Goal: Information Seeking & Learning: Learn about a topic

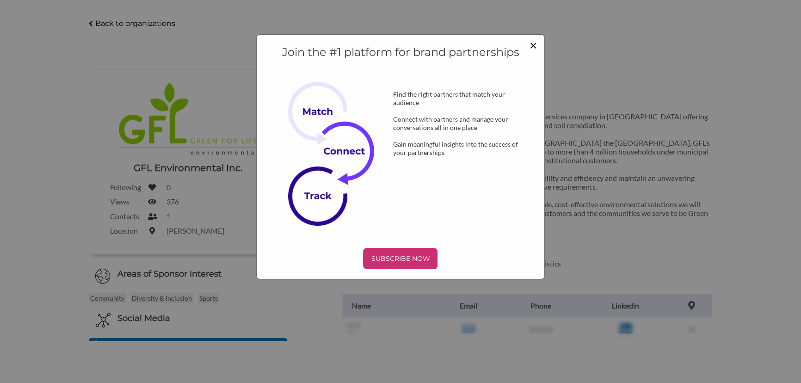
click at [531, 44] on span "×" at bounding box center [532, 45] width 7 height 16
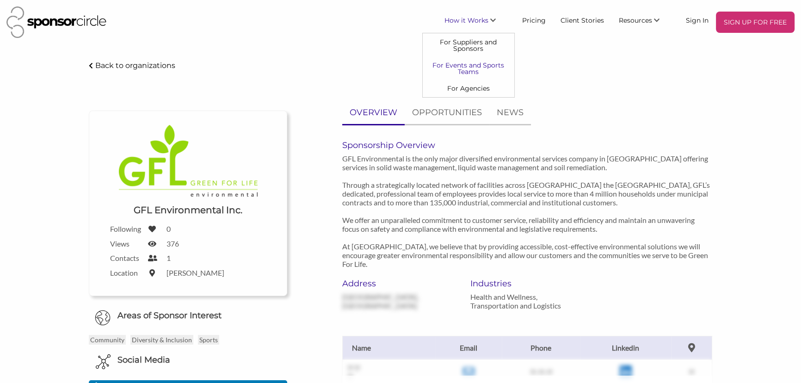
click at [471, 64] on link "For Events and Sports Teams" at bounding box center [469, 68] width 92 height 23
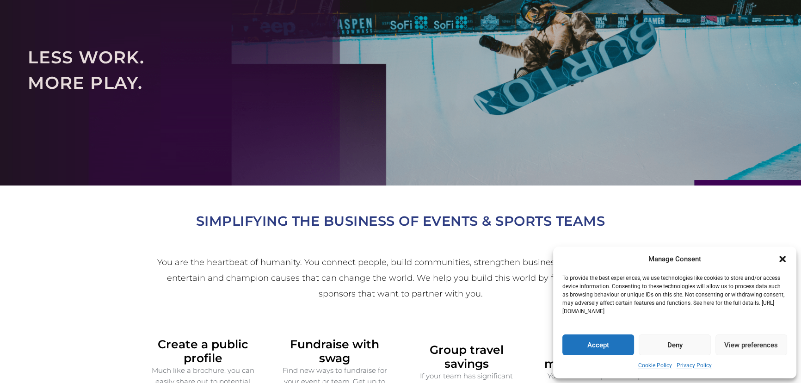
scroll to position [84, 0]
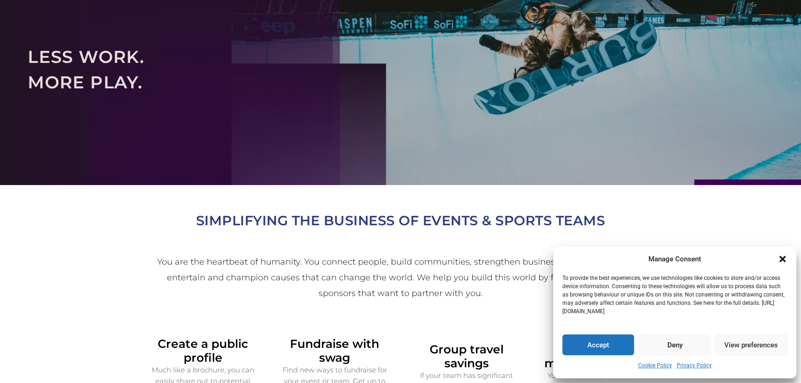
click at [593, 346] on button "Accept" at bounding box center [598, 344] width 72 height 21
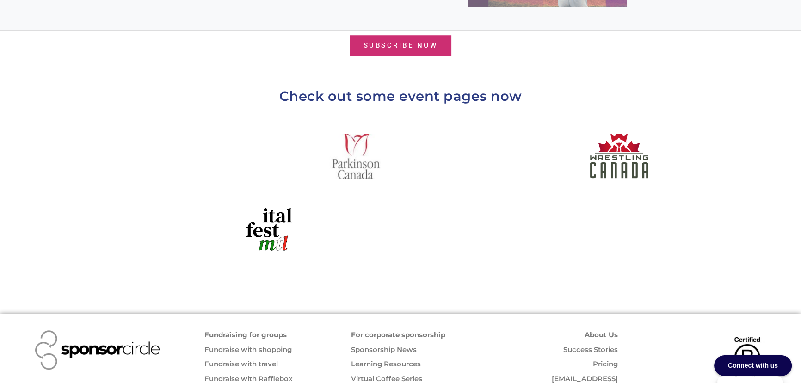
scroll to position [1045, 0]
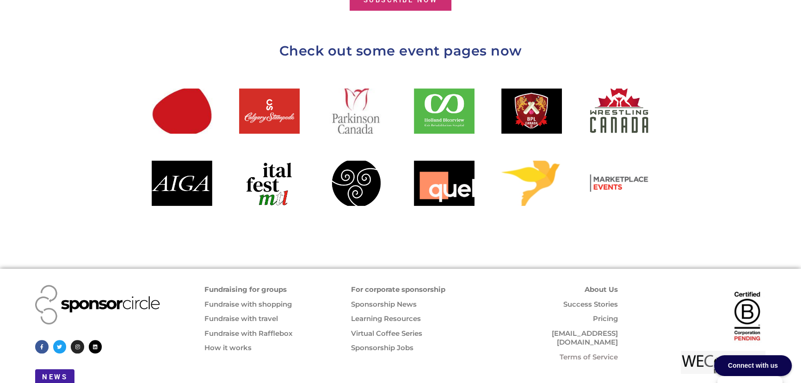
click at [751, 362] on div "Connect with us" at bounding box center [753, 365] width 78 height 21
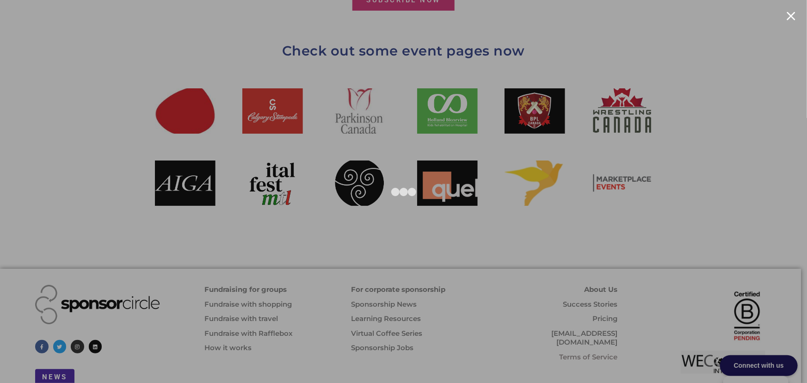
click at [793, 16] on div at bounding box center [791, 16] width 9 height 9
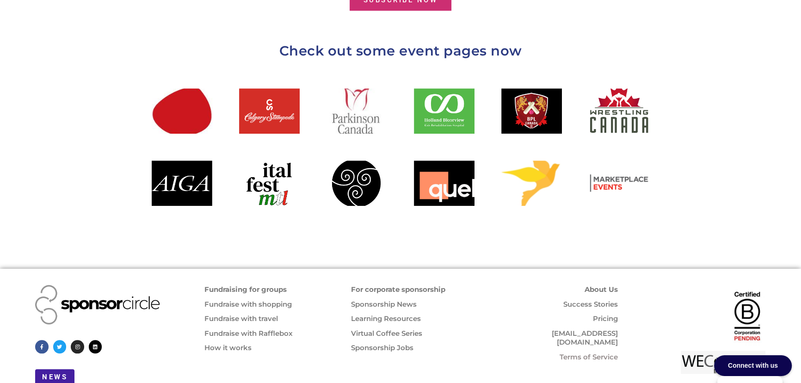
click at [763, 362] on div "Connect with us" at bounding box center [753, 365] width 78 height 21
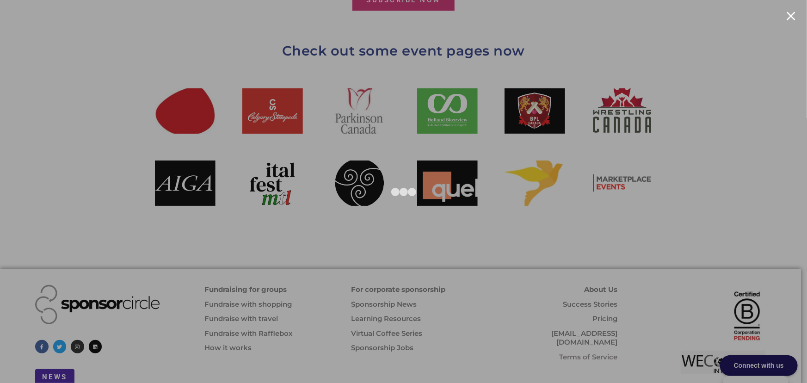
click at [725, 163] on div at bounding box center [403, 191] width 807 height 383
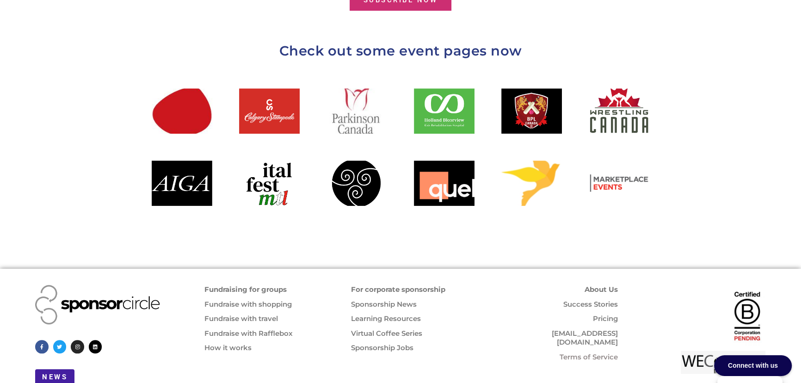
click at [394, 285] on h2 "For corporate sponsorship" at bounding box center [421, 289] width 141 height 9
click at [392, 285] on link "For corporate sponsorship" at bounding box center [398, 289] width 94 height 9
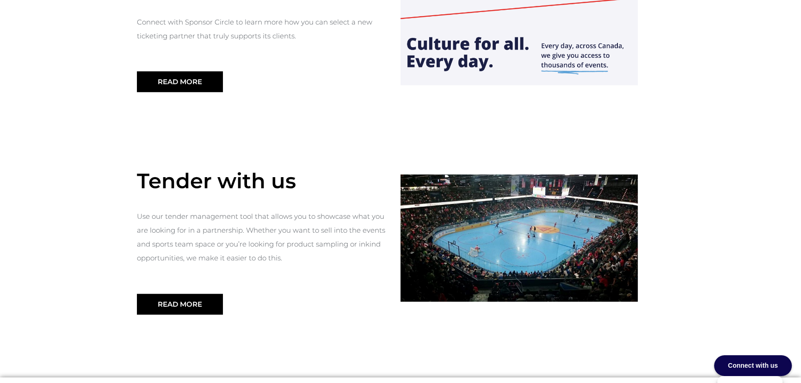
scroll to position [966, 0]
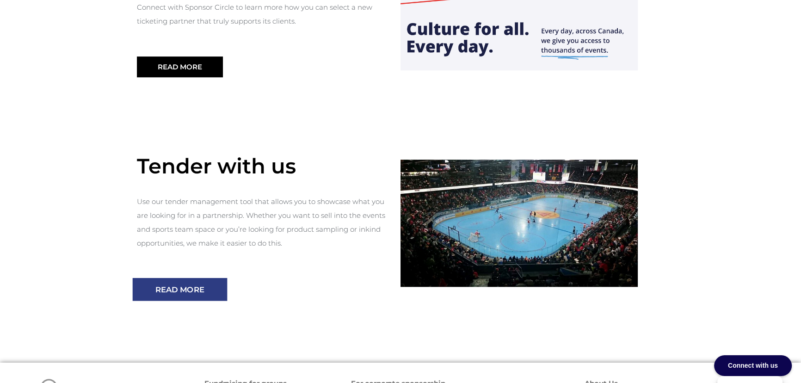
click at [185, 285] on span "Read More" at bounding box center [179, 289] width 49 height 8
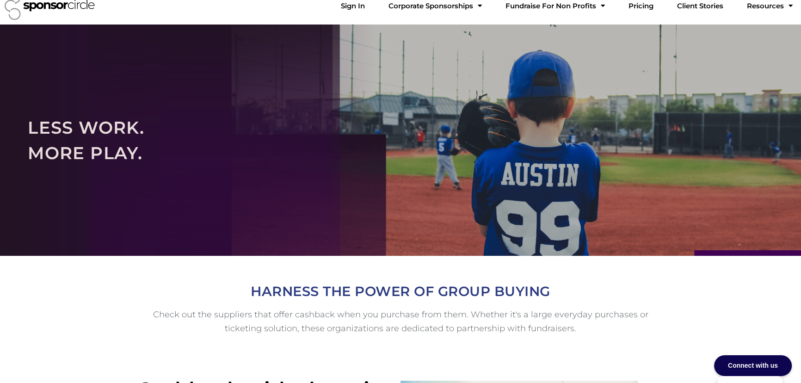
scroll to position [0, 0]
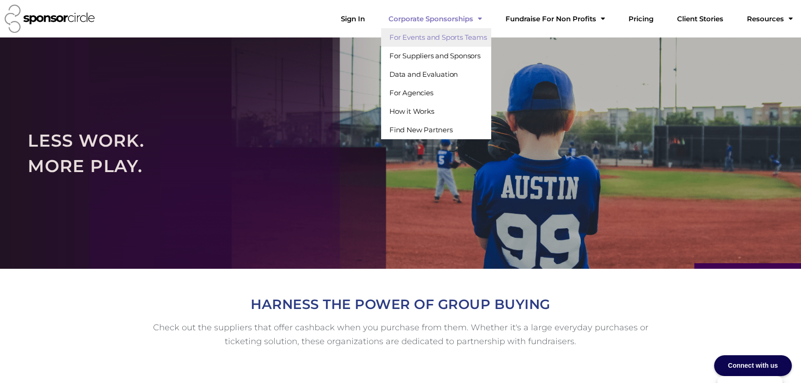
click at [467, 32] on link "For Events and Sports Teams" at bounding box center [436, 37] width 111 height 18
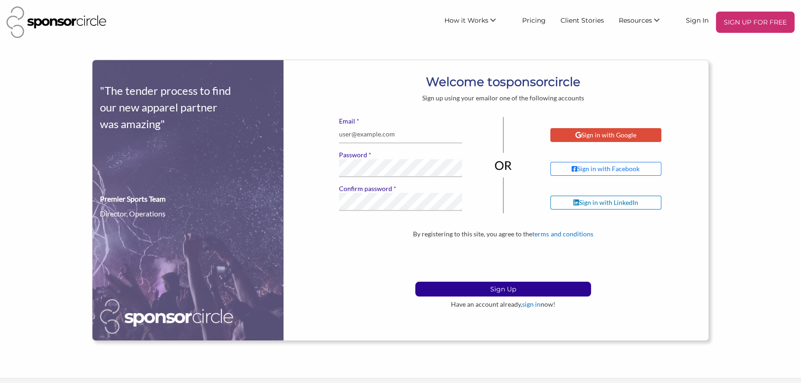
click at [601, 133] on div "Sign in with Google" at bounding box center [605, 135] width 61 height 8
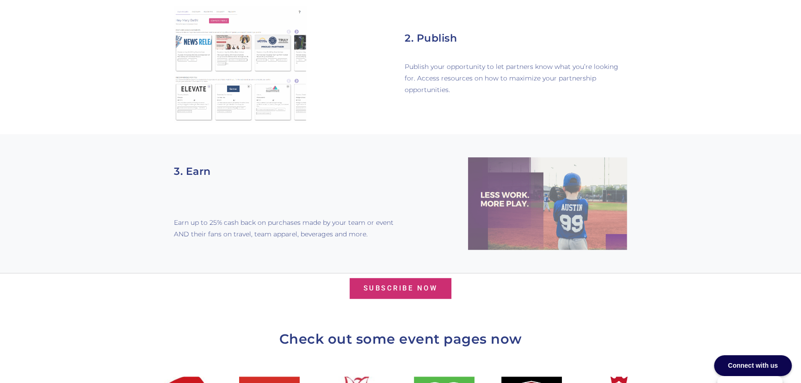
scroll to position [799, 0]
